Goal: Information Seeking & Learning: Learn about a topic

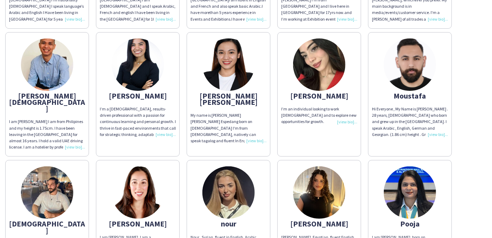
scroll to position [907, 0]
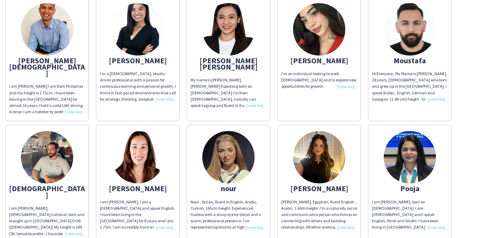
click at [50, 149] on img at bounding box center [47, 157] width 52 height 52
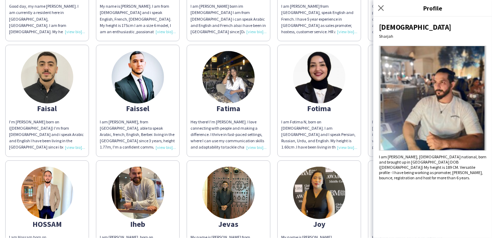
scroll to position [663, 0]
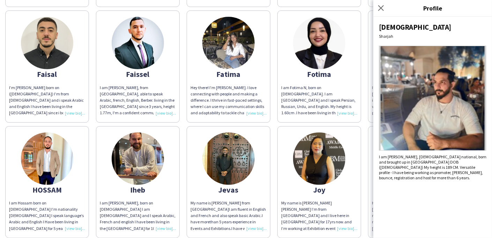
click at [206, 183] on app-share-pages-crew-card "[PERSON_NAME] My name is [PERSON_NAME] from [GEOGRAPHIC_DATA]I am fluent in Eng…" at bounding box center [229, 182] width 84 height 112
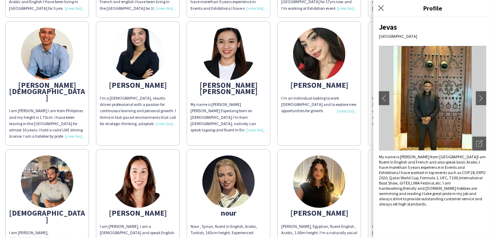
scroll to position [873, 0]
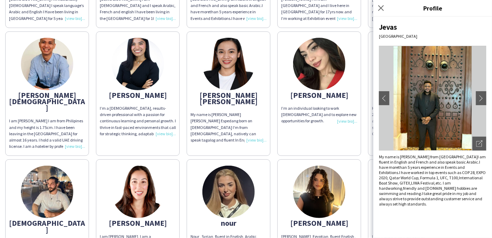
click at [161, 132] on div "I’m a [DEMOGRAPHIC_DATA], results-driven professional with a passion for contin…" at bounding box center [138, 121] width 76 height 32
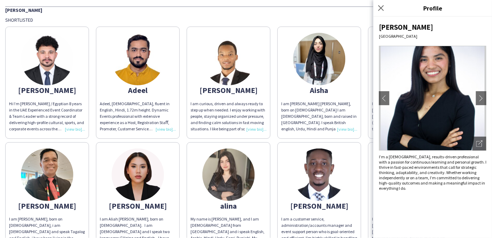
scroll to position [174, 0]
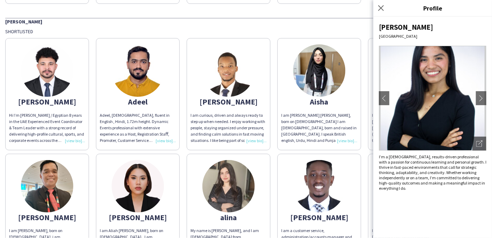
click at [257, 139] on div "I am curious, driven and always ready to step up when needed. I enjoy working w…" at bounding box center [229, 128] width 76 height 32
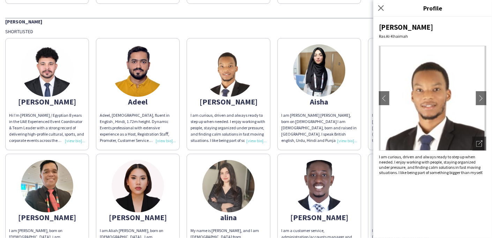
click at [193, 175] on app-share-pages-crew-card "[PERSON_NAME] My name is [PERSON_NAME], and I am [DEMOGRAPHIC_DATA] from [GEOGR…" at bounding box center [229, 210] width 84 height 112
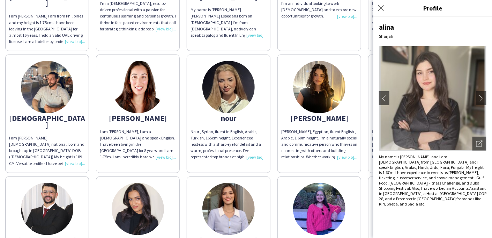
scroll to position [977, 0]
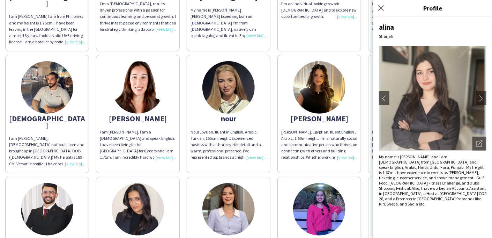
click at [76, 212] on app-share-pages-crew-card "[PERSON_NAME] *My name is [PERSON_NAME], I am [DEMOGRAPHIC_DATA] from [GEOGRAPH…" at bounding box center [47, 236] width 84 height 118
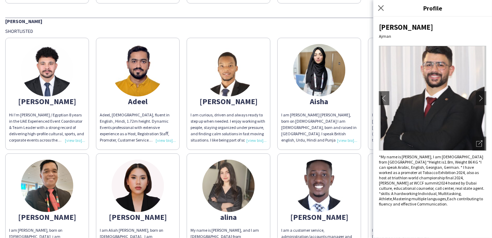
scroll to position [174, 0]
click at [251, 139] on div "I am curious, driven and always ready to step up when needed. I enjoy working w…" at bounding box center [229, 128] width 76 height 32
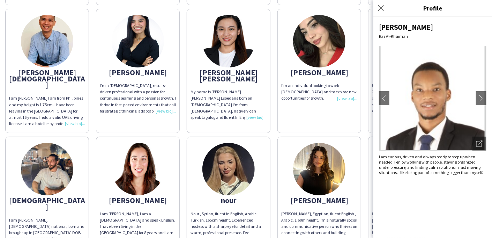
scroll to position [907, 0]
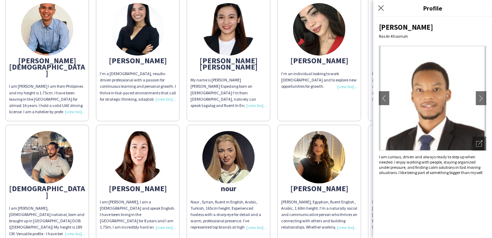
click at [257, 212] on div "Nour , Syrian, fluent in English, Arabic, Turkish, 165cm height. Experienced ho…" at bounding box center [229, 215] width 76 height 32
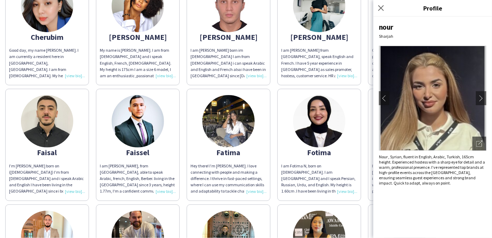
scroll to position [593, 0]
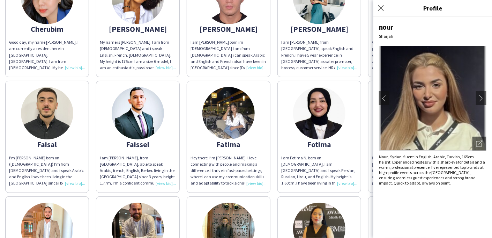
click at [72, 175] on div "I’m [PERSON_NAME] born on ([DEMOGRAPHIC_DATA]) I’m from [DEMOGRAPHIC_DATA] and …" at bounding box center [47, 171] width 76 height 32
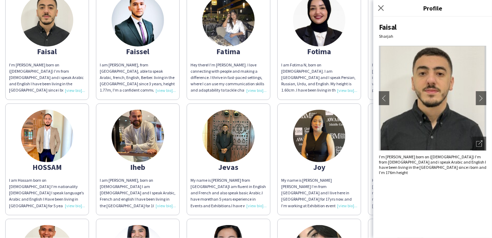
scroll to position [698, 0]
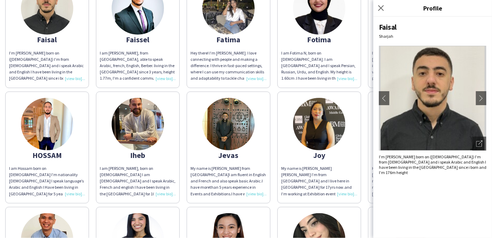
click at [75, 193] on div "I am Hossam born on [DEMOGRAPHIC_DATA] I’m nationality [DEMOGRAPHIC_DATA] I spe…" at bounding box center [47, 181] width 76 height 32
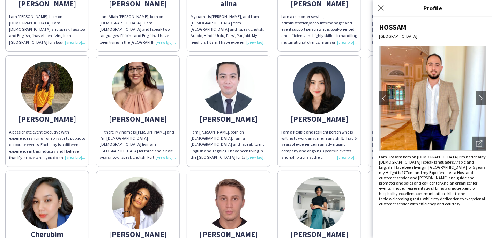
scroll to position [384, 0]
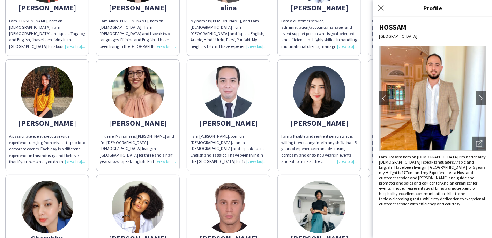
click at [163, 160] on div "Hi there! My name is [PERSON_NAME] and I’m [DEMOGRAPHIC_DATA] [DEMOGRAPHIC_DATA…" at bounding box center [138, 149] width 76 height 32
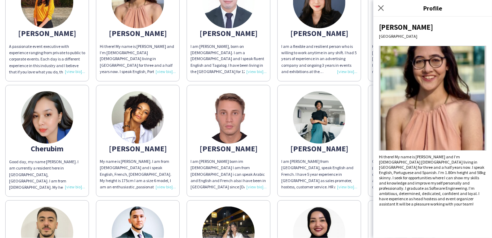
scroll to position [489, 0]
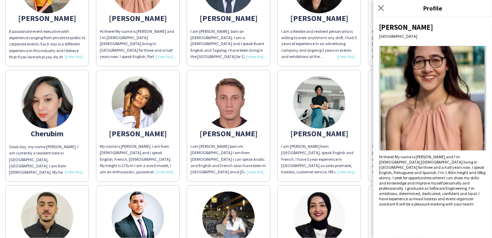
click at [255, 164] on div "I am [PERSON_NAME] born im [DEMOGRAPHIC_DATA] I am from [DEMOGRAPHIC_DATA] i ca…" at bounding box center [229, 159] width 76 height 32
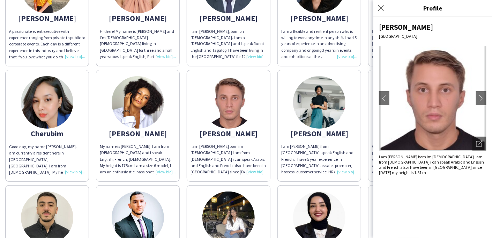
click at [349, 170] on div "I am [PERSON_NAME] from [GEOGRAPHIC_DATA], speak English and French. I have 5 y…" at bounding box center [319, 159] width 76 height 32
